Goal: Task Accomplishment & Management: Use online tool/utility

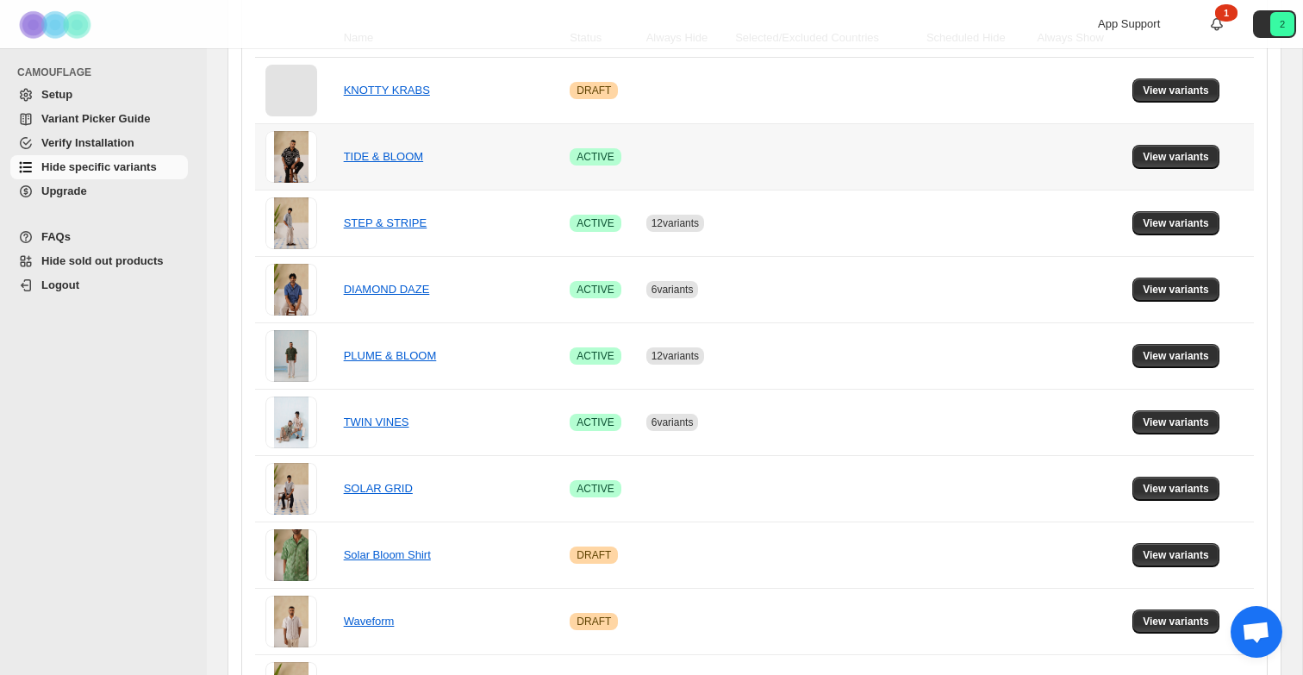
scroll to position [396, 0]
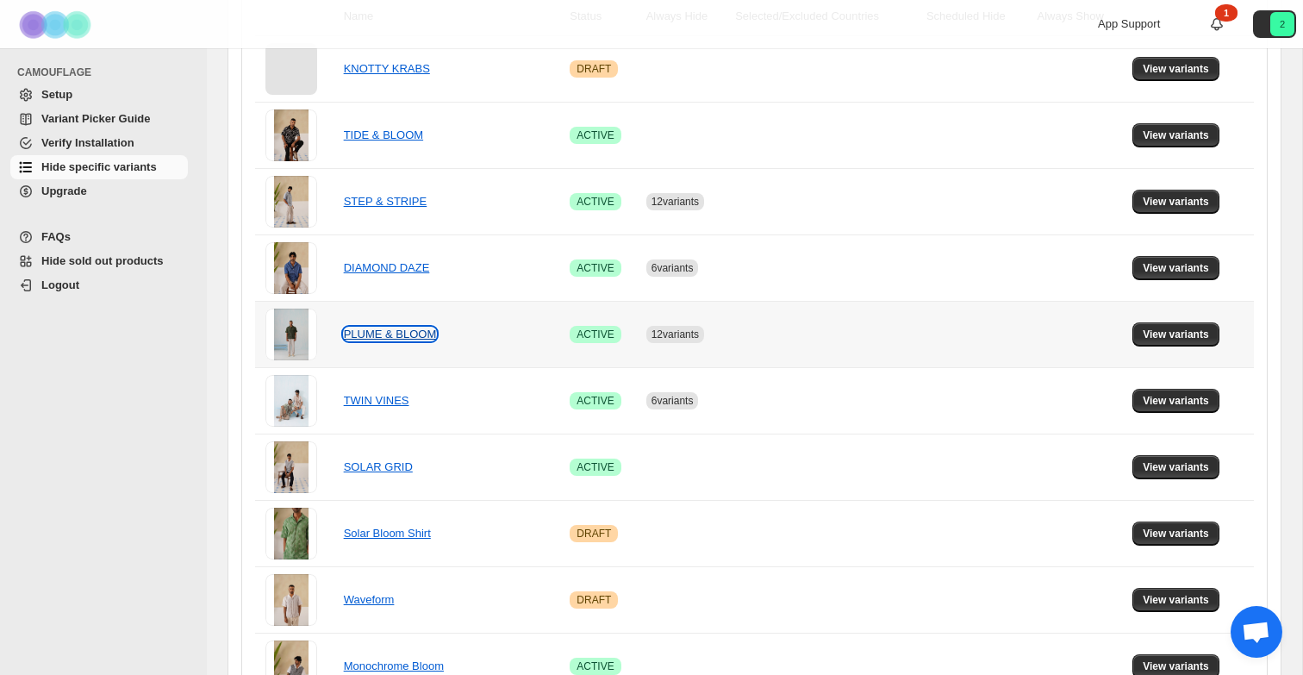
click at [399, 339] on link "PLUME & BLOOM" at bounding box center [390, 333] width 93 height 13
click at [1204, 340] on span "View variants" at bounding box center [1175, 334] width 66 height 14
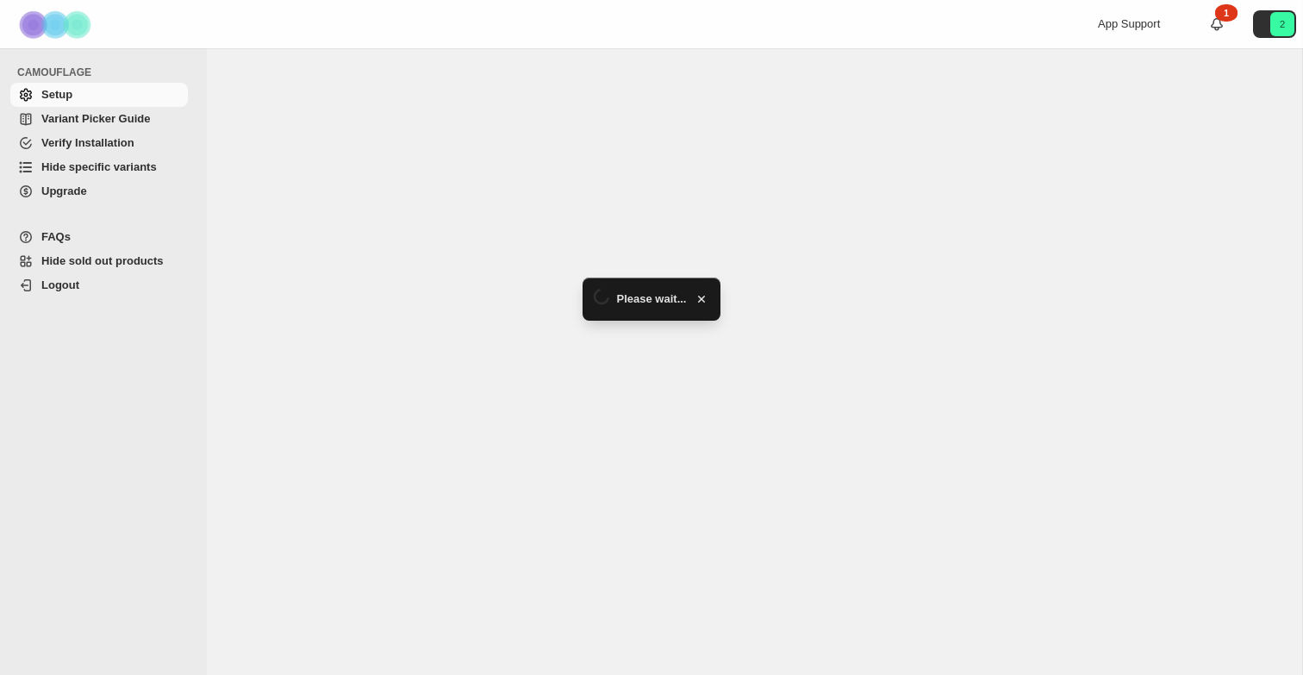
select select "******"
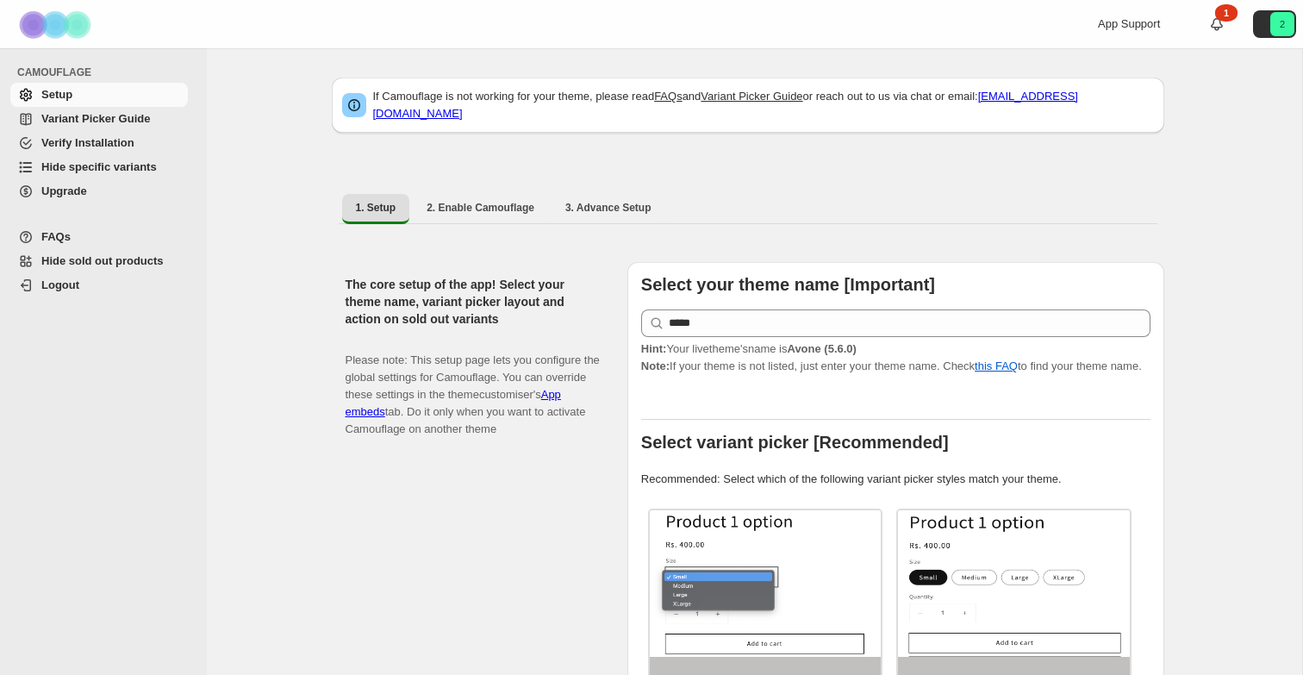
click at [105, 168] on span "Hide specific variants" at bounding box center [98, 166] width 115 height 13
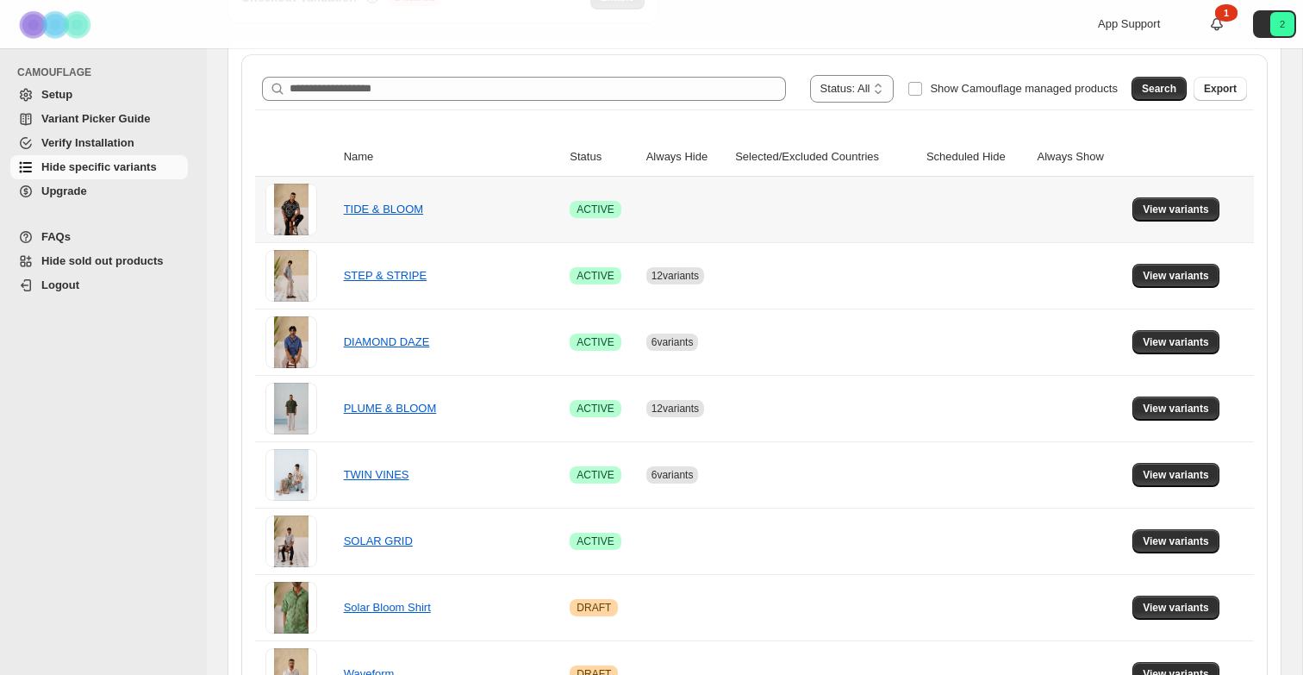
scroll to position [277, 0]
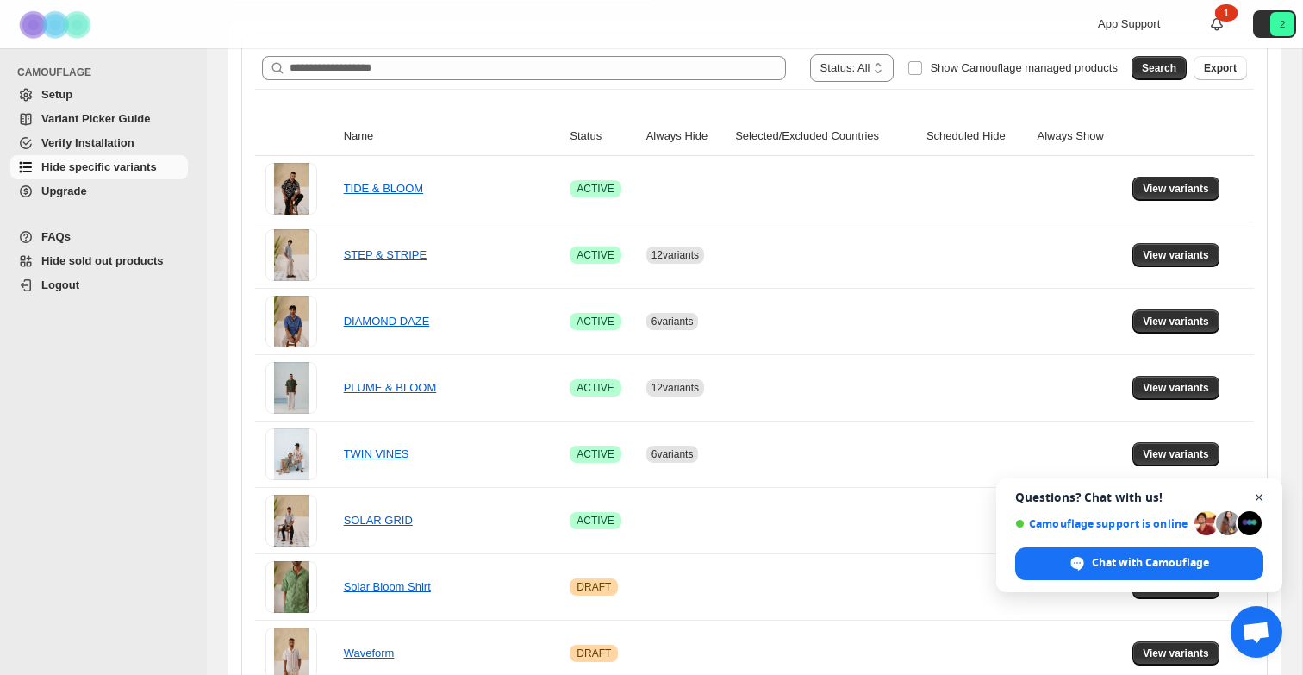
click at [1259, 498] on span "Close chat" at bounding box center [1259, 498] width 22 height 22
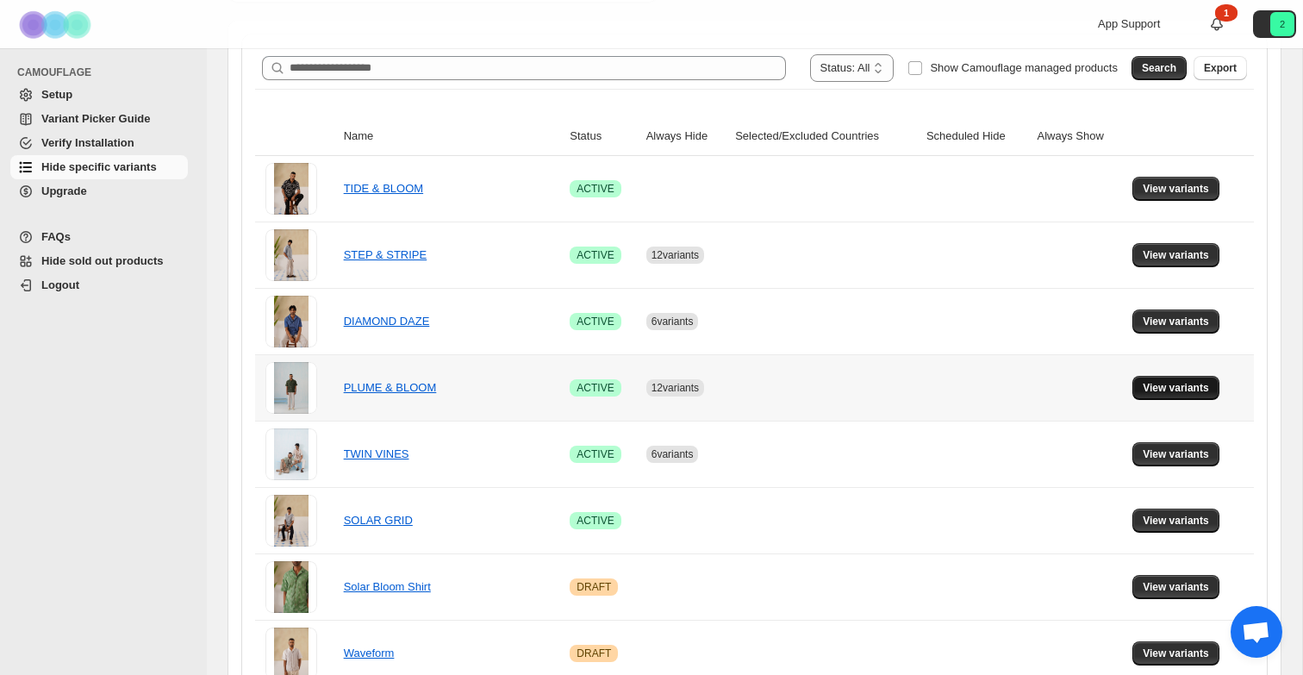
click at [1179, 395] on button "View variants" at bounding box center [1175, 388] width 87 height 24
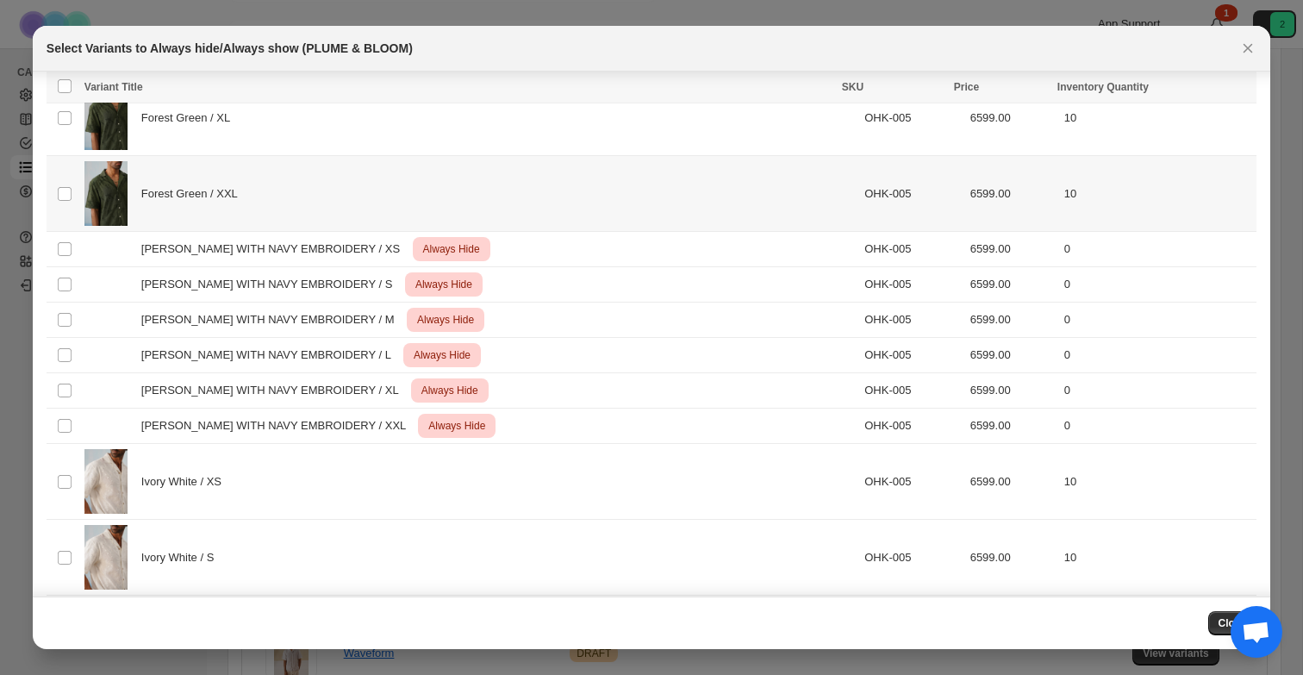
scroll to position [577, 0]
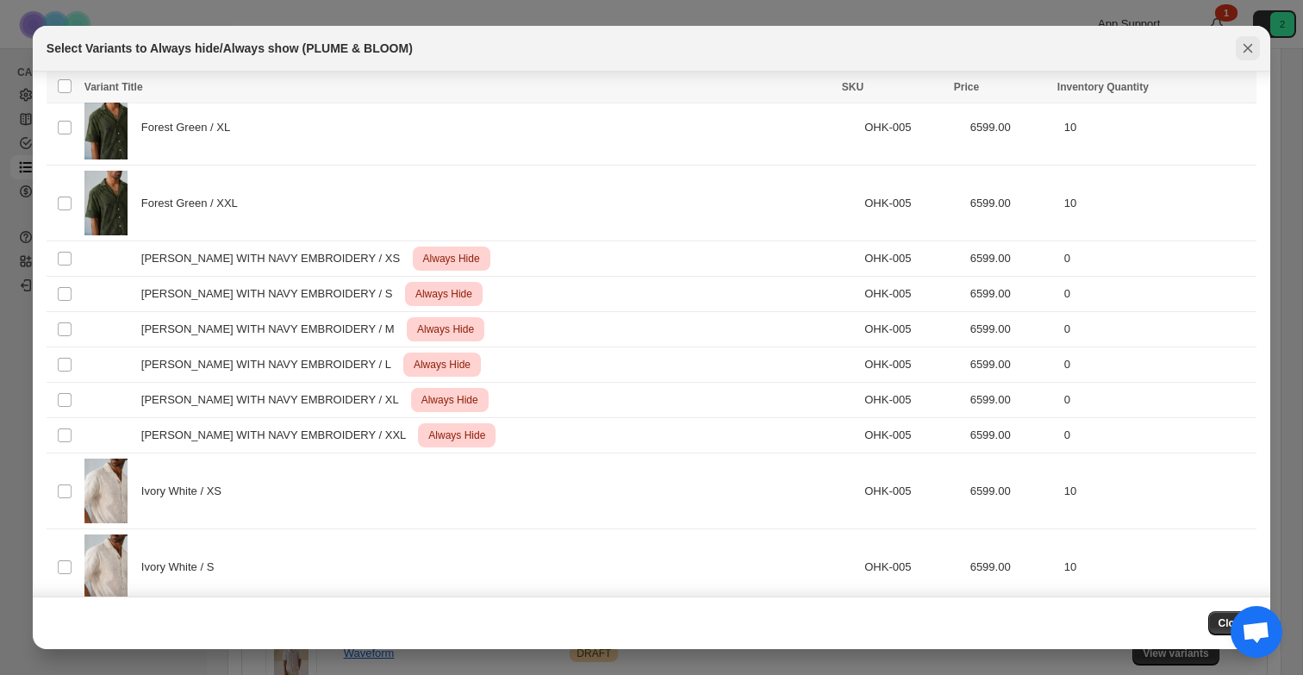
click at [1250, 51] on icon "Close" at bounding box center [1247, 48] width 9 height 9
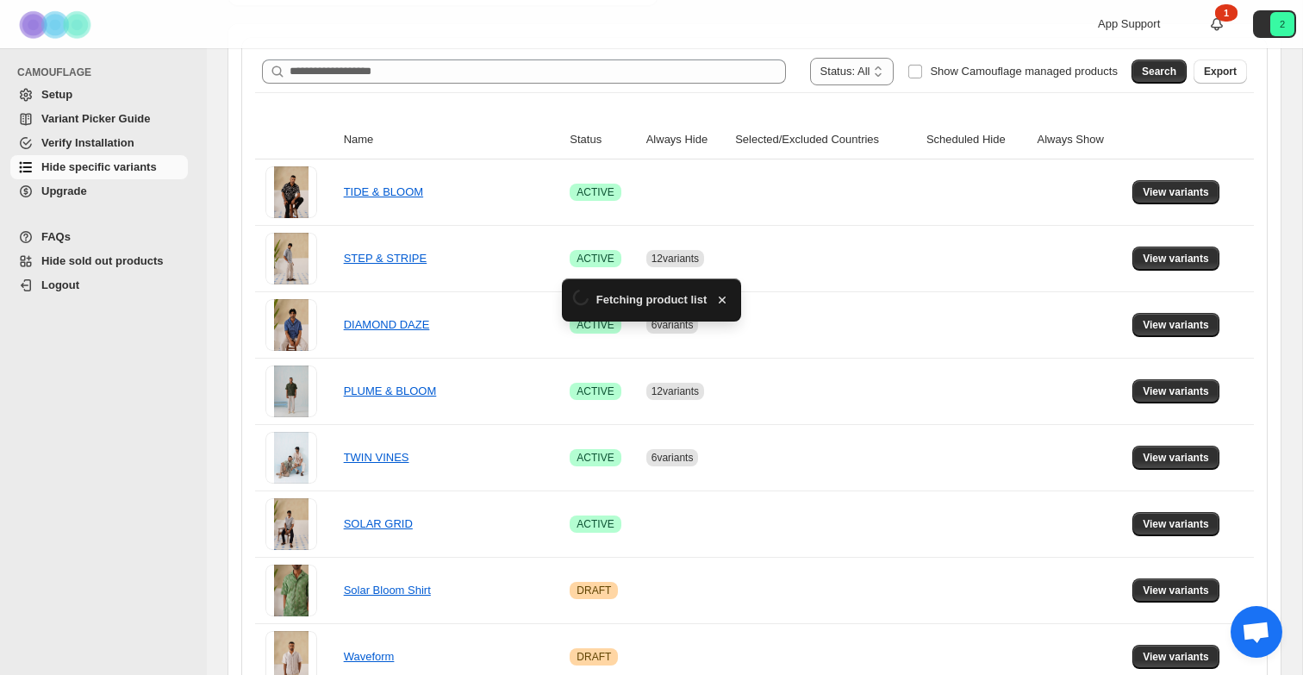
scroll to position [277, 0]
